Goal: Task Accomplishment & Management: Manage account settings

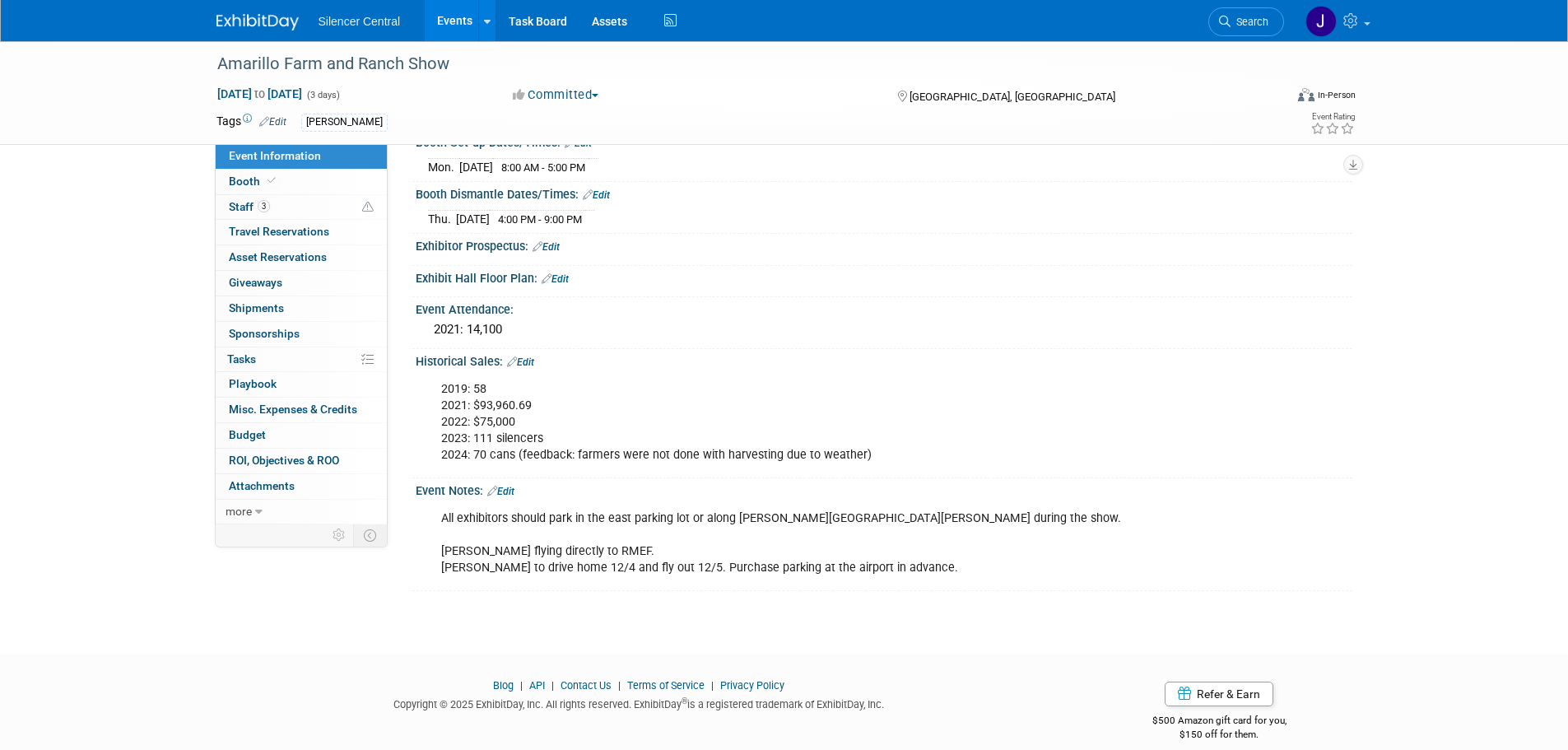
click at [267, 22] on img at bounding box center [258, 23] width 83 height 17
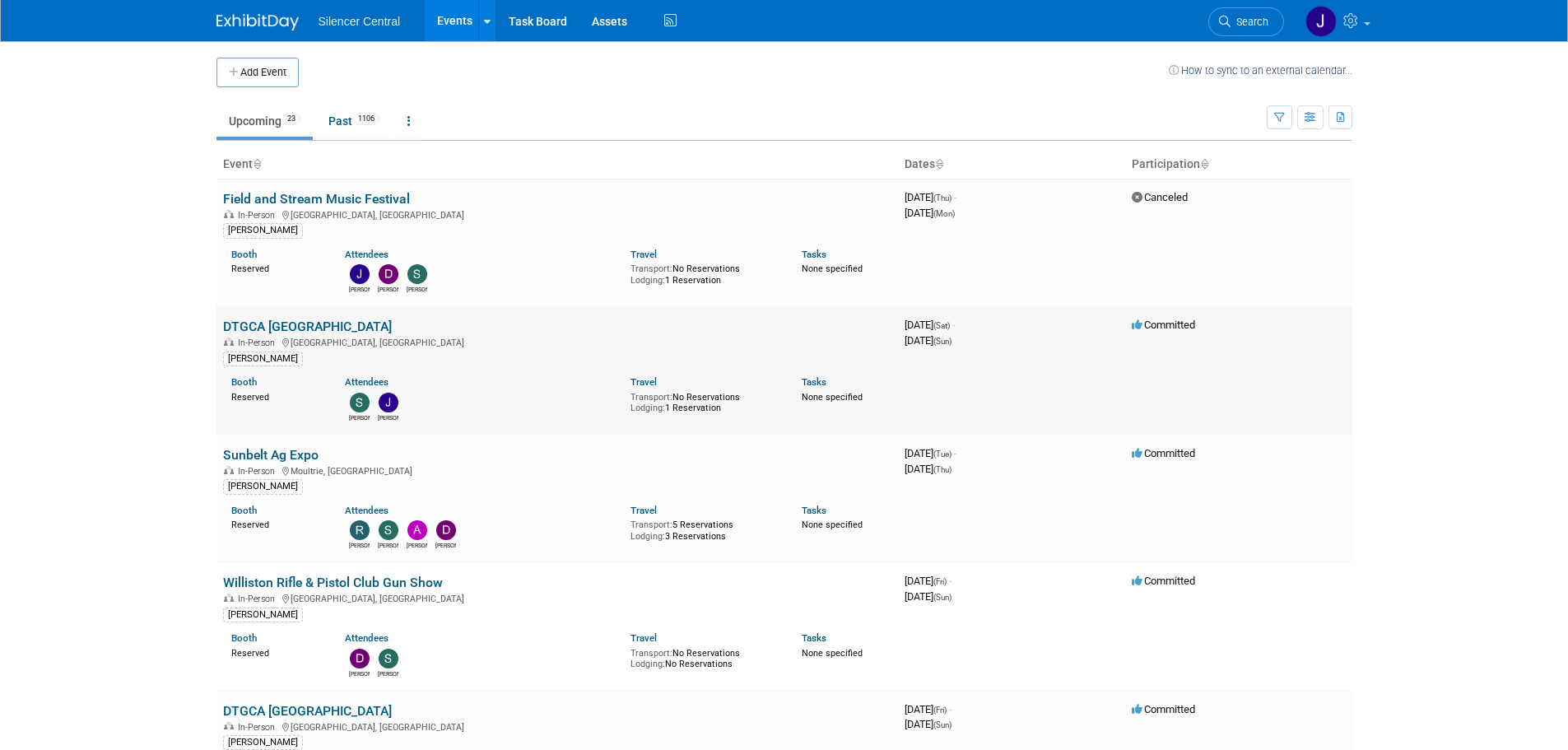
click at [305, 324] on link "DTGCA [GEOGRAPHIC_DATA]" at bounding box center [307, 327] width 168 height 16
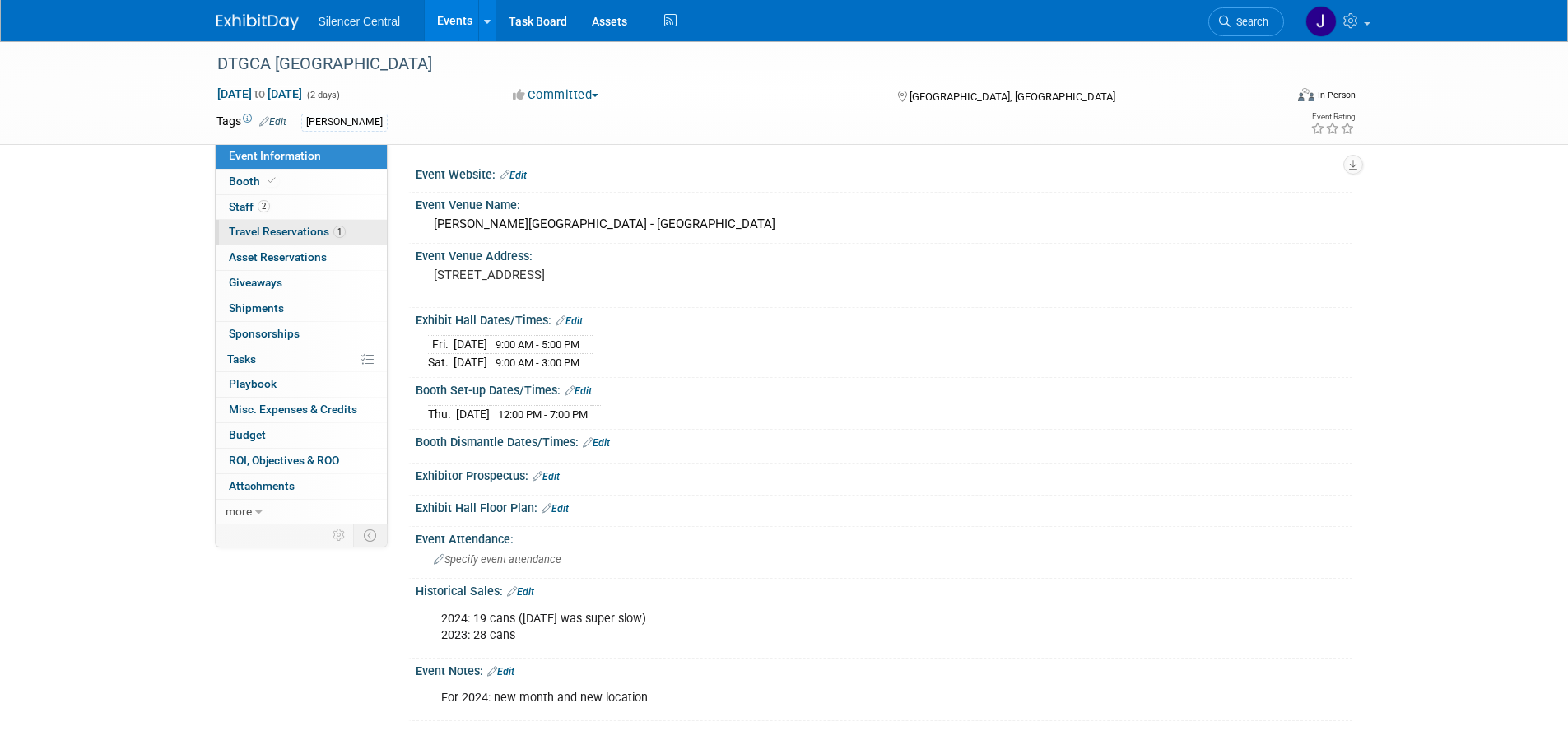
click at [319, 229] on span "Travel Reservations 1" at bounding box center [287, 231] width 117 height 13
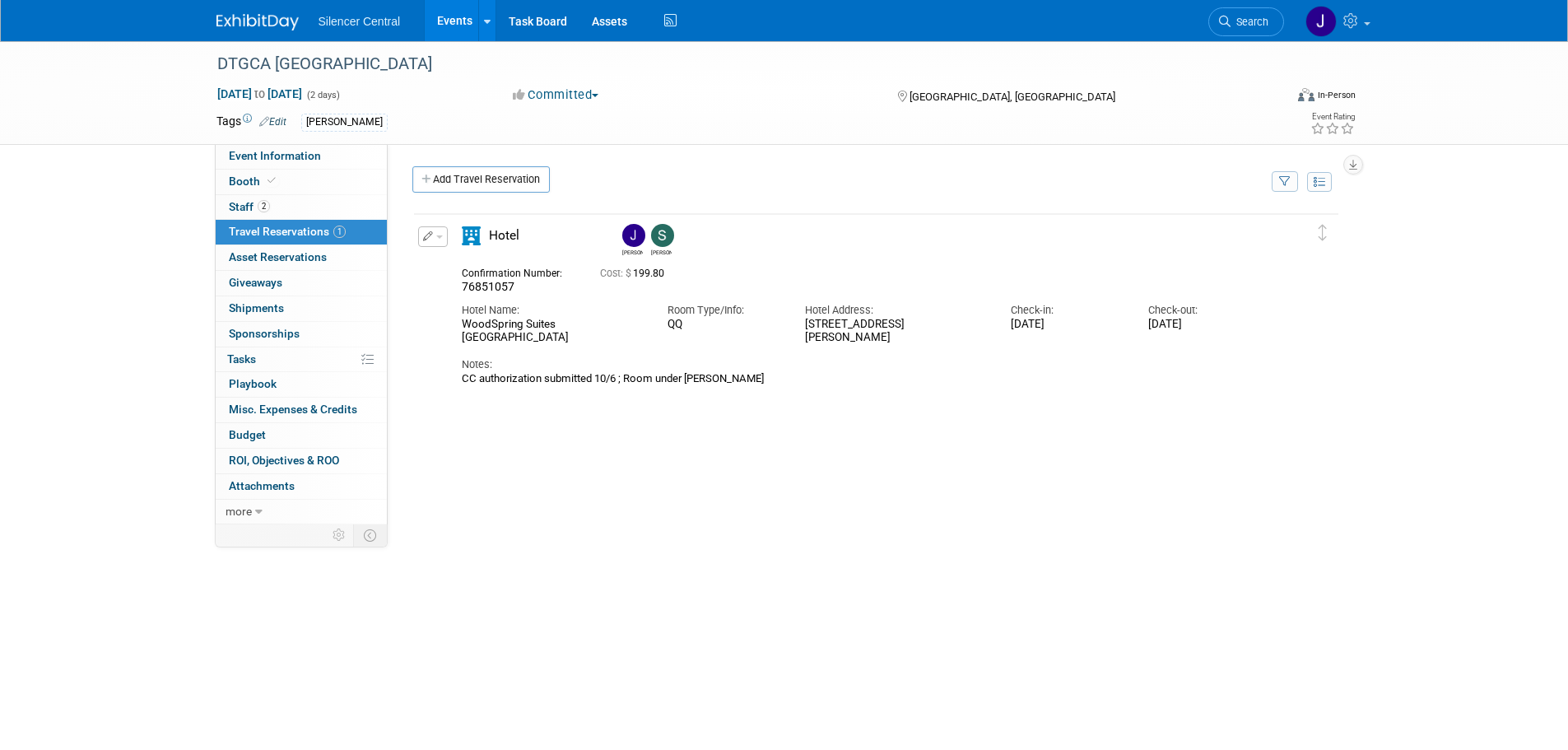
click at [437, 241] on button "button" at bounding box center [434, 237] width 30 height 21
click at [445, 263] on button "Edit Reservation" at bounding box center [488, 265] width 139 height 24
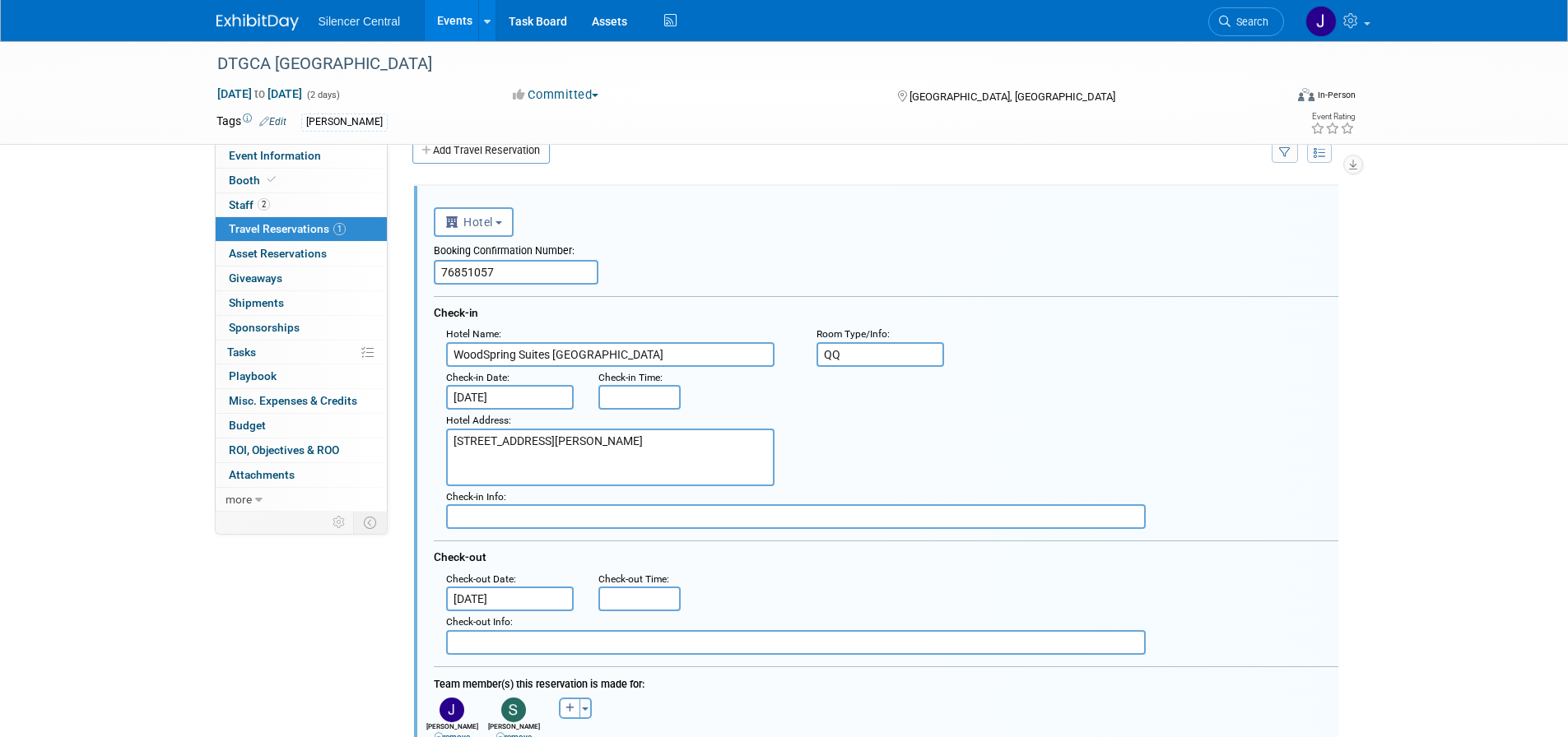
click at [525, 397] on input "[DATE]" at bounding box center [510, 398] width 129 height 24
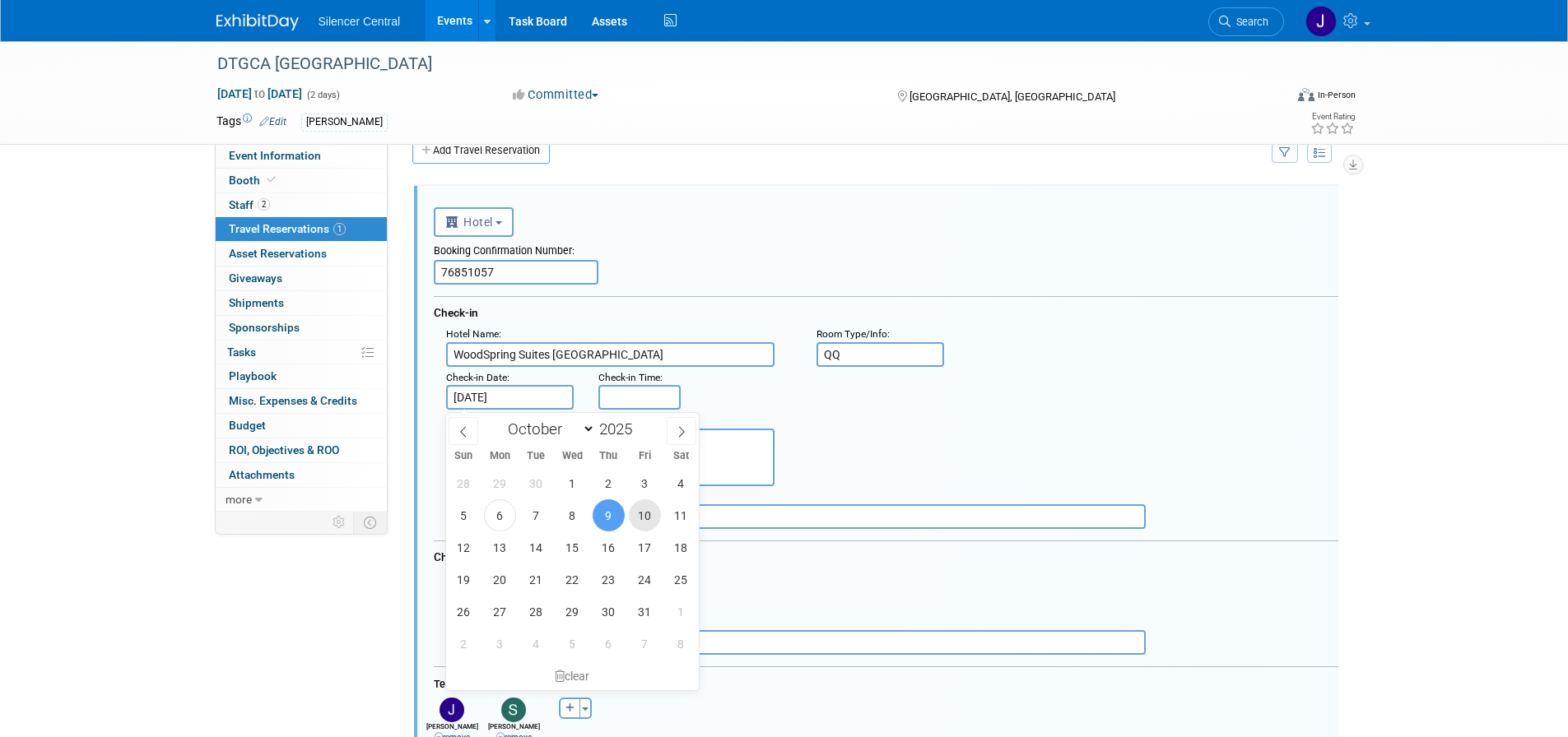
click at [650, 518] on span "10" at bounding box center [645, 515] width 32 height 32
type input "[DATE]"
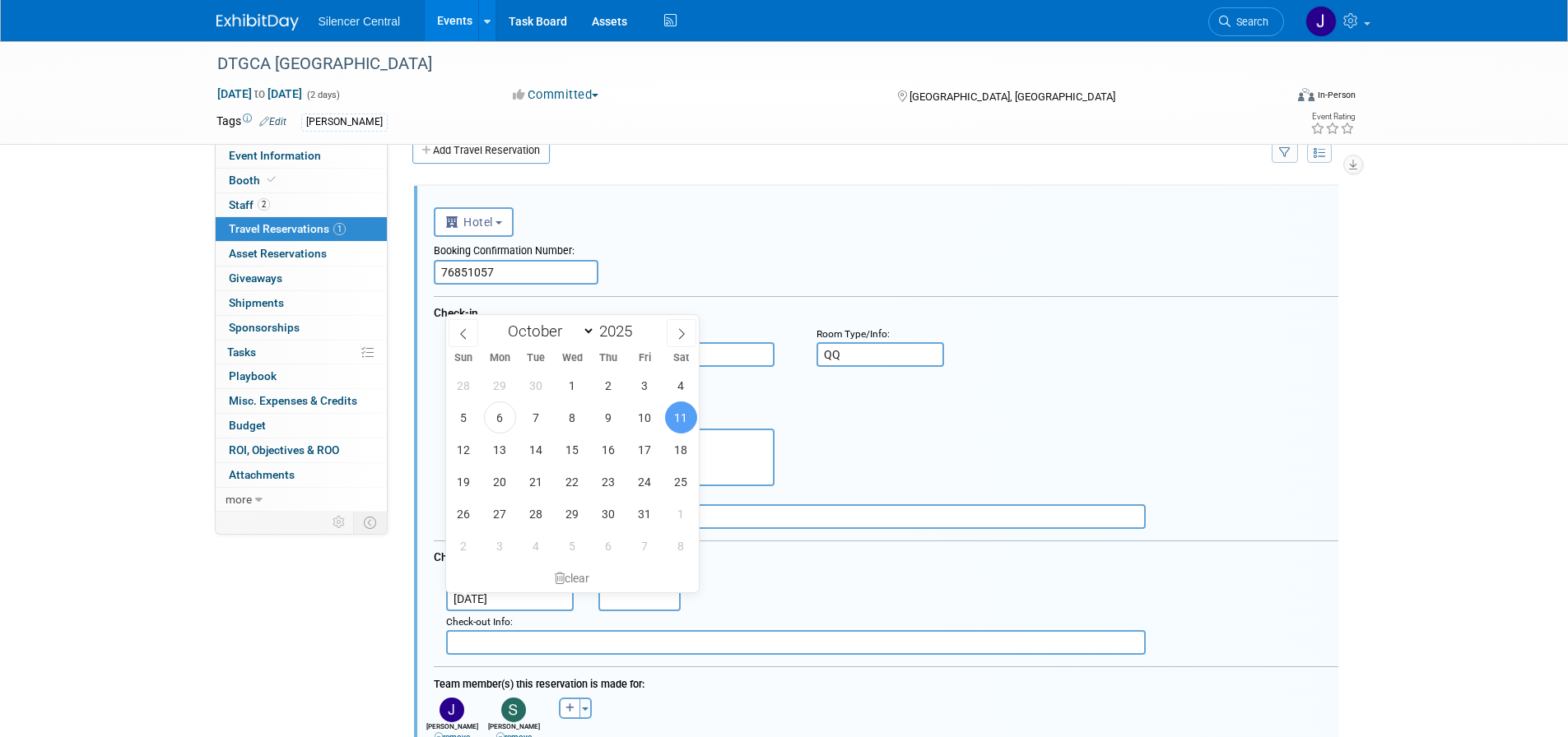
click at [541, 604] on input "[DATE]" at bounding box center [510, 599] width 129 height 24
click at [456, 447] on span "12" at bounding box center [464, 449] width 32 height 32
type input "[DATE]"
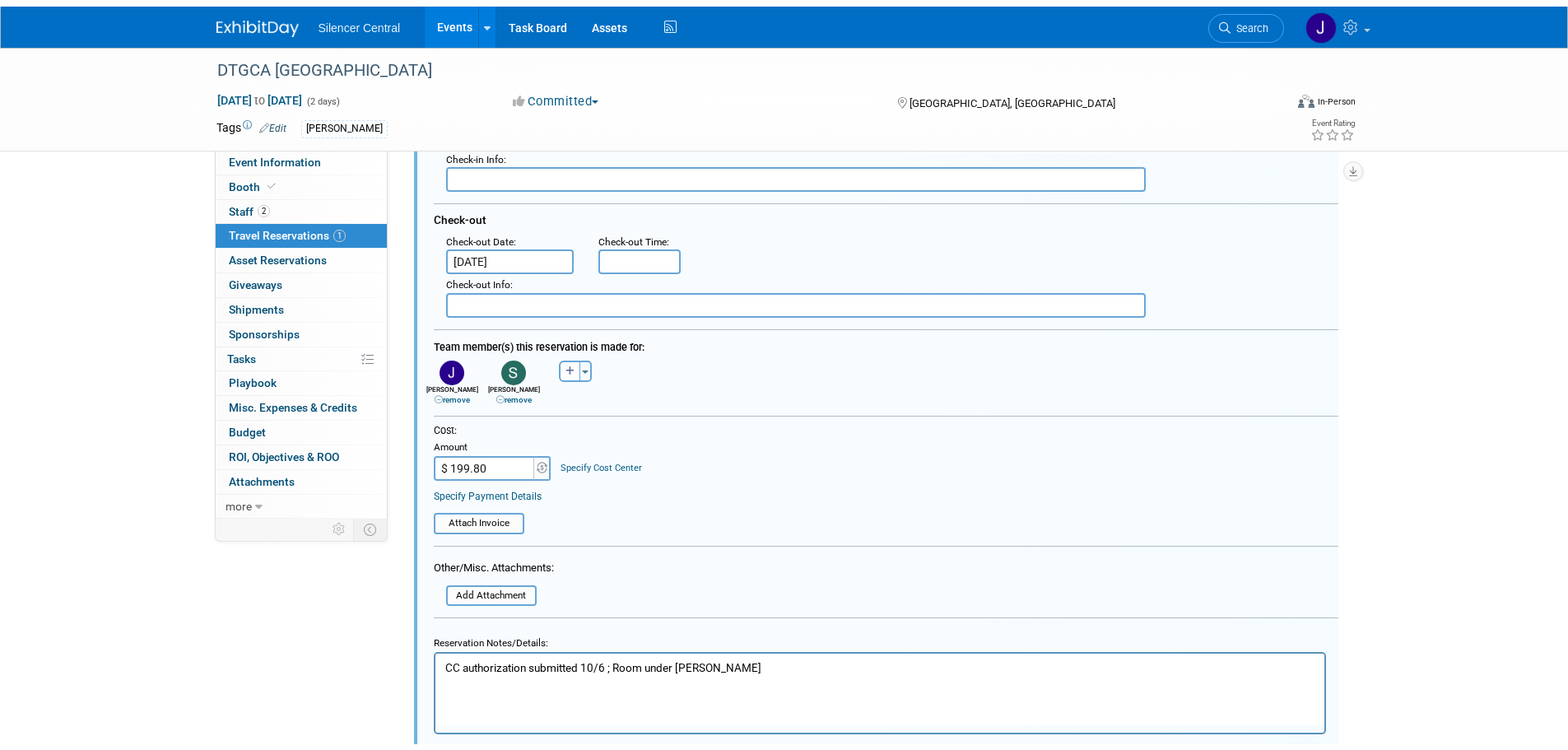
scroll to position [523, 0]
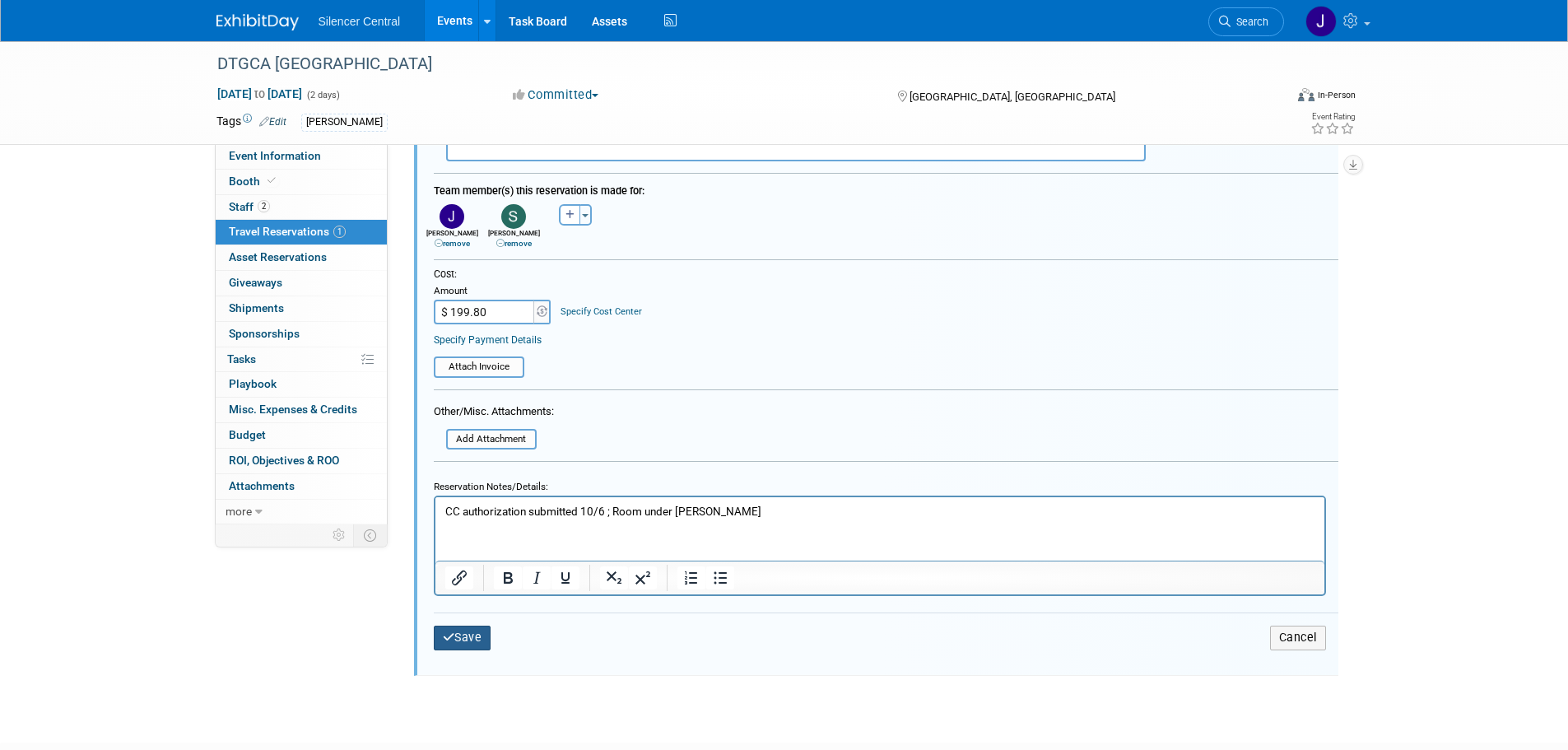
click at [457, 636] on button "Save" at bounding box center [462, 637] width 57 height 24
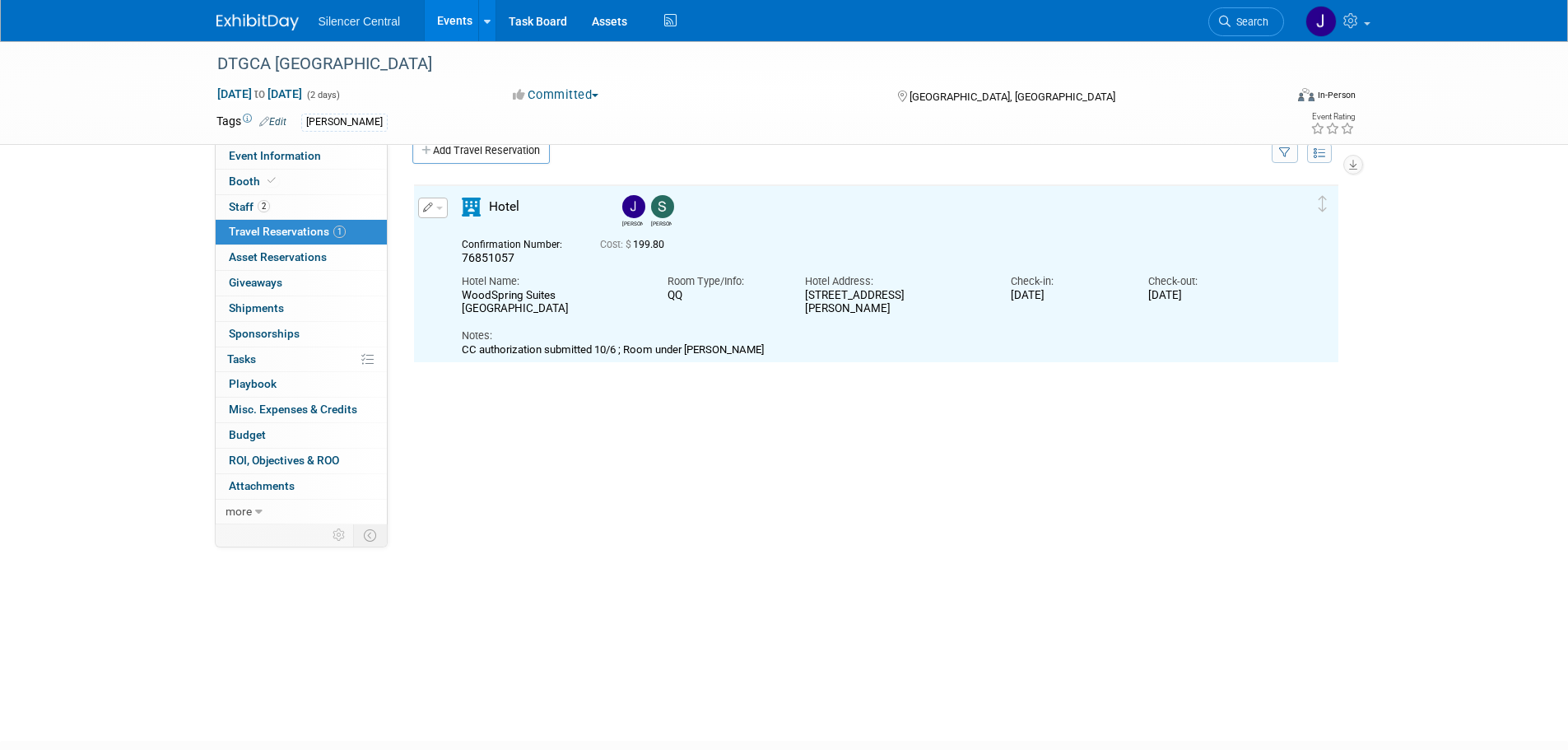
scroll to position [0, 0]
